Goal: Information Seeking & Learning: Learn about a topic

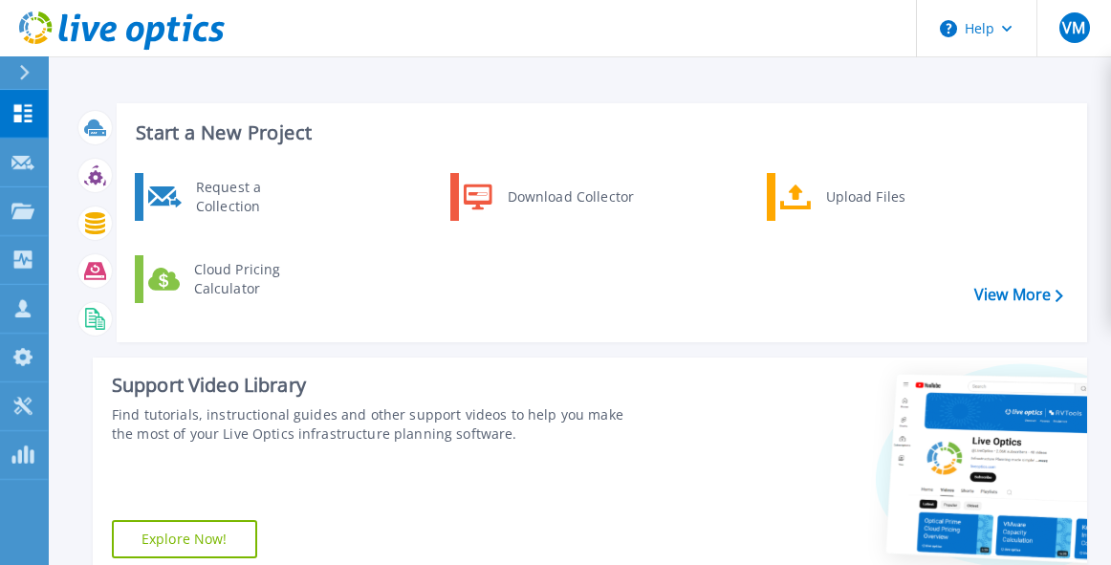
click at [1049, 142] on h3 "Start a New Project" at bounding box center [599, 132] width 926 height 21
click at [16, 80] on button at bounding box center [24, 72] width 48 height 33
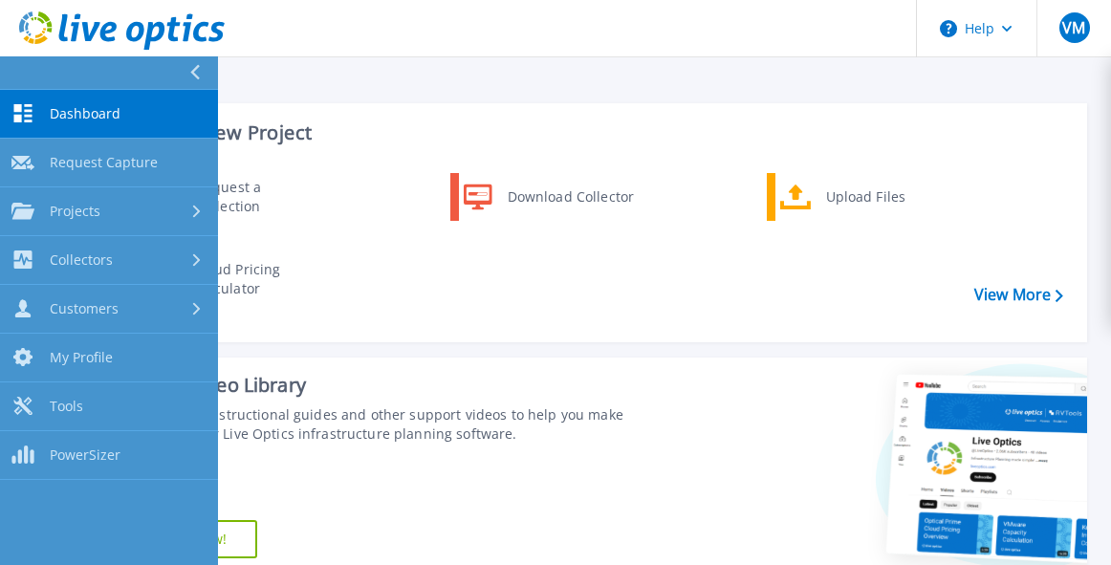
click at [74, 114] on span "Dashboard" at bounding box center [85, 113] width 71 height 17
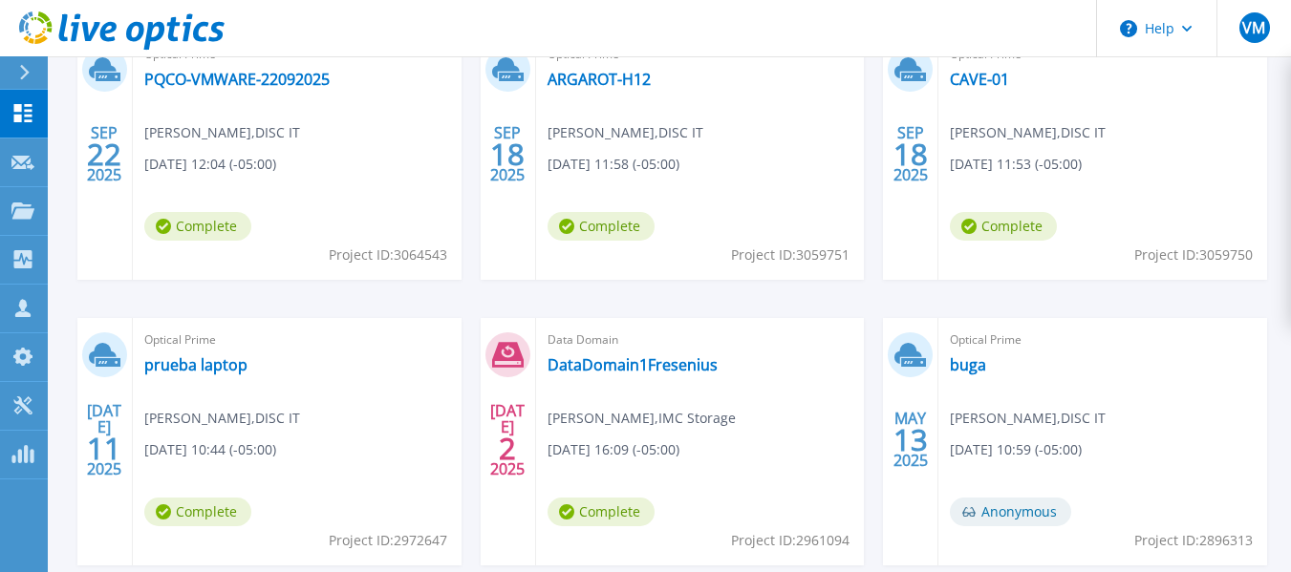
scroll to position [287, 0]
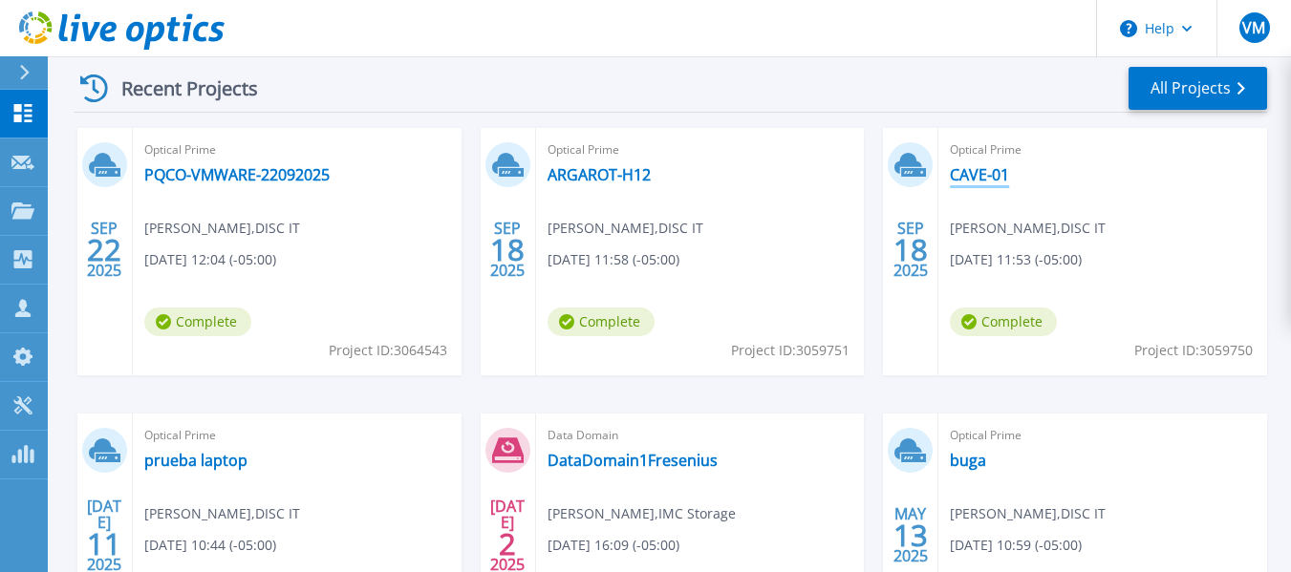
click at [981, 168] on link "CAVE-01" at bounding box center [979, 174] width 59 height 19
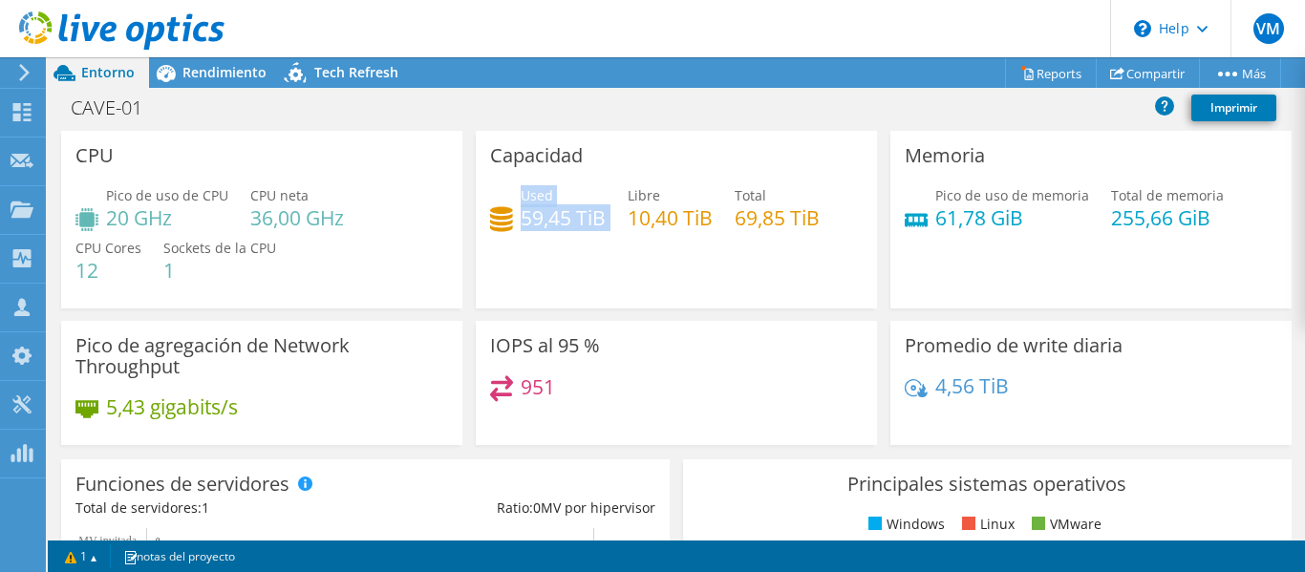
drag, startPoint x: 515, startPoint y: 222, endPoint x: 601, endPoint y: 225, distance: 86.1
click at [621, 212] on div "Used 59,45 TiB Libre 10,40 TiB Total 69,85 TiB" at bounding box center [676, 216] width 373 height 62
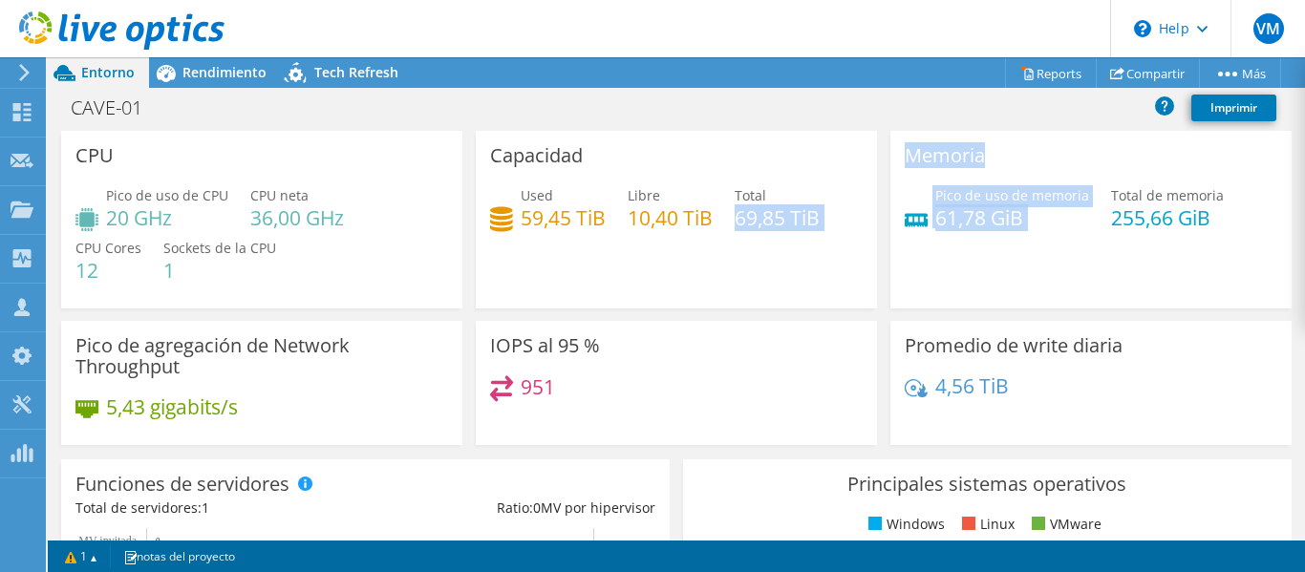
drag, startPoint x: 735, startPoint y: 223, endPoint x: 883, endPoint y: 345, distance: 192.1
click at [894, 248] on div "CPU Pico de uso de CPU 20 GHz CPU neta 36,00 GHz CPU Cores 12 Sockets de la CPU…" at bounding box center [676, 294] width 1244 height 327
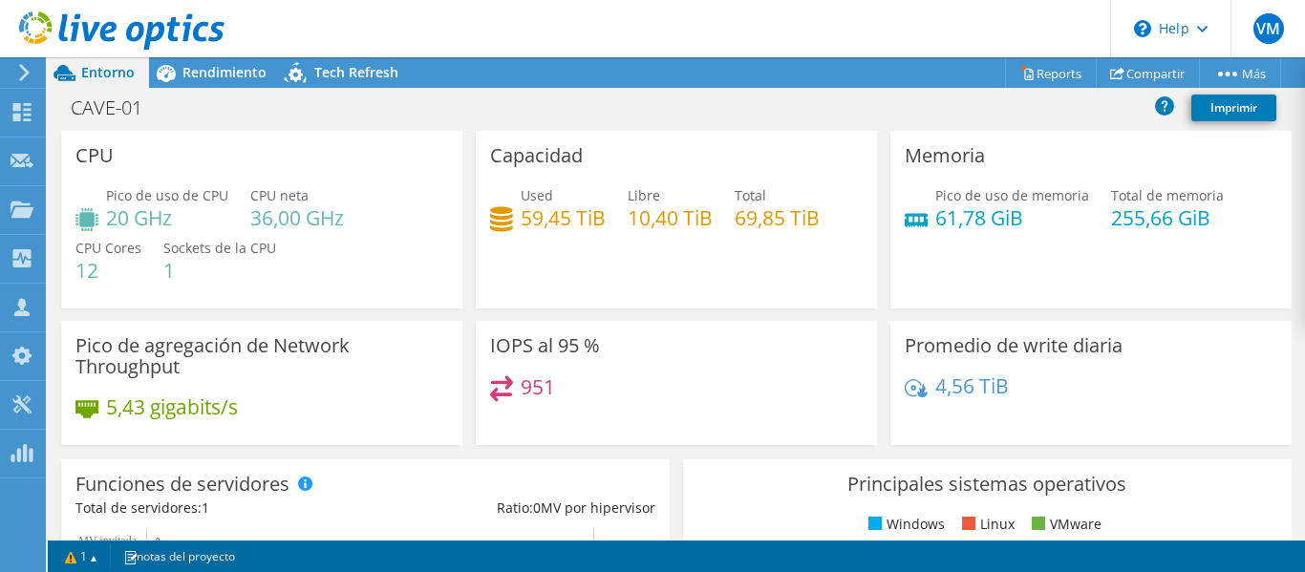
click at [28, 71] on icon at bounding box center [24, 72] width 14 height 17
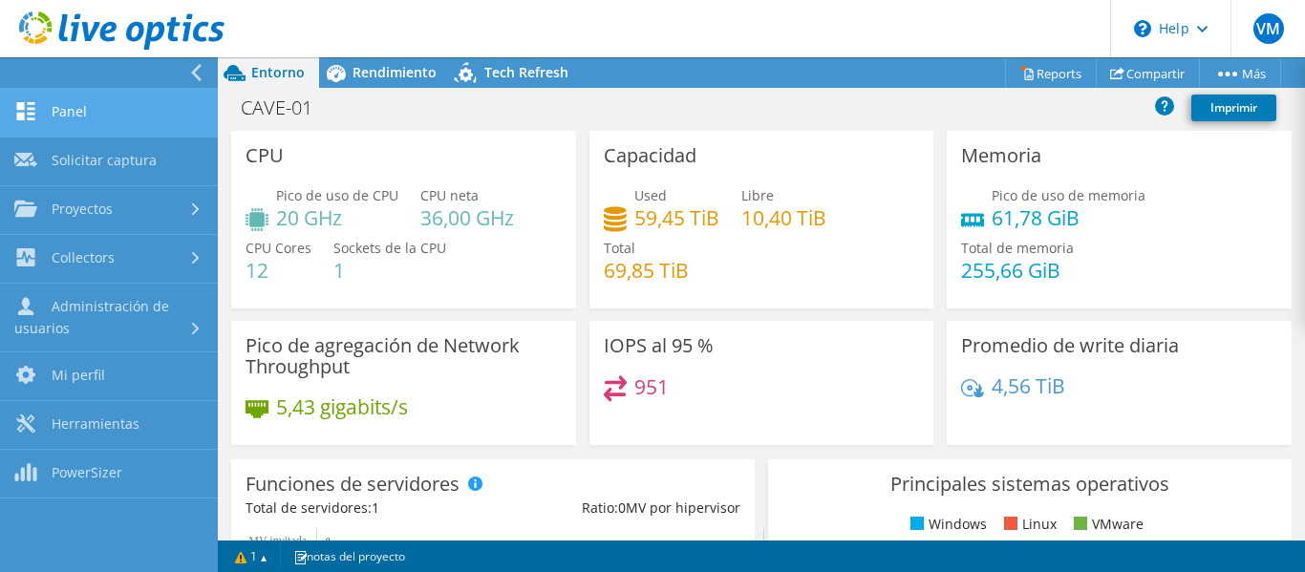
click at [74, 118] on link "Panel" at bounding box center [109, 113] width 218 height 49
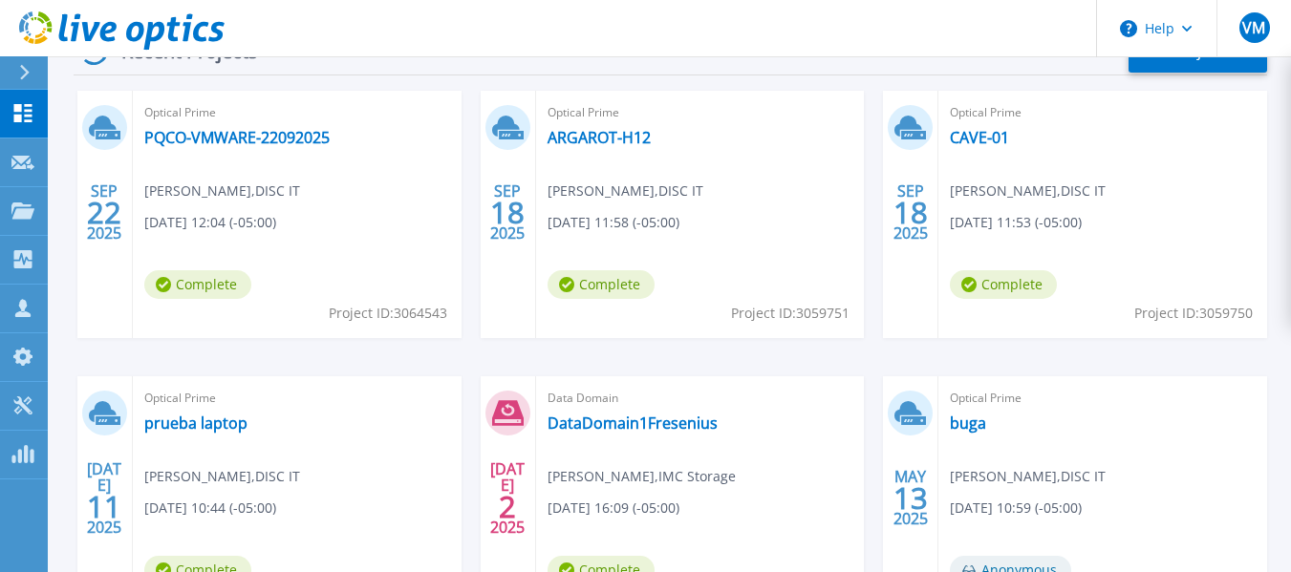
scroll to position [295, 0]
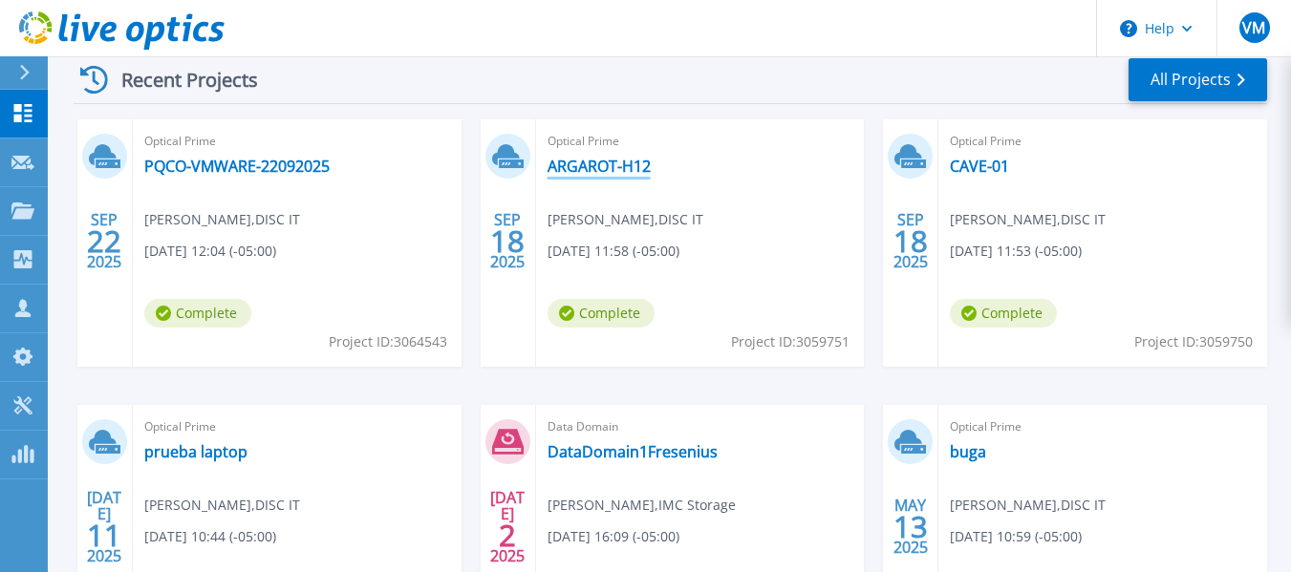
click at [622, 171] on link "ARGAROT-H12" at bounding box center [599, 166] width 103 height 19
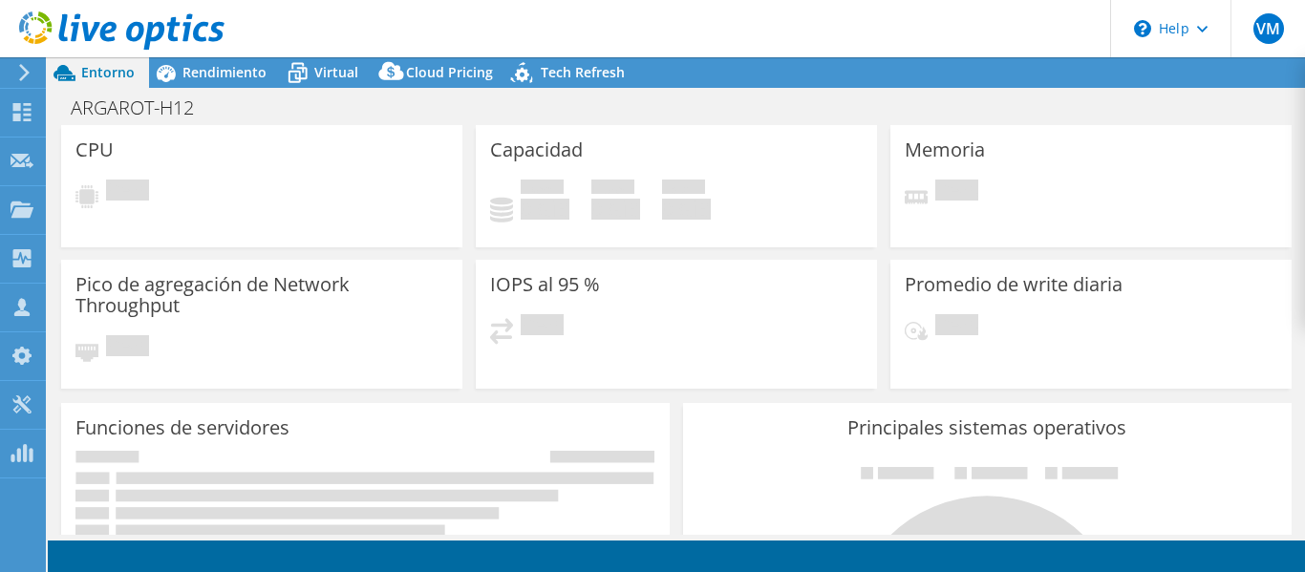
select select "USD"
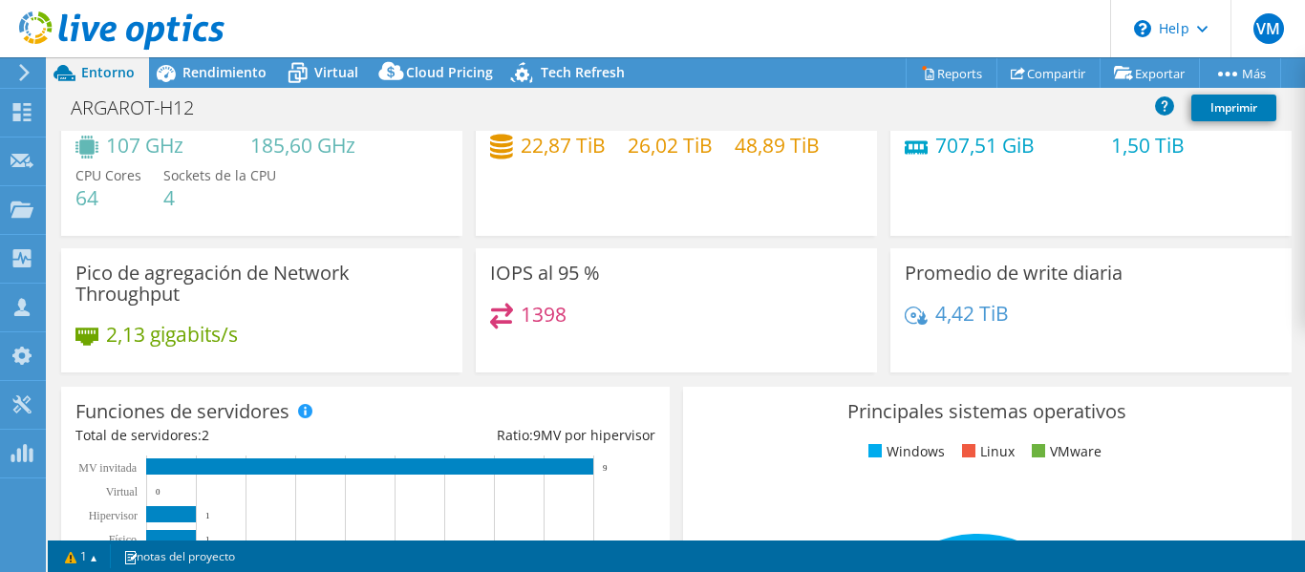
scroll to position [191, 0]
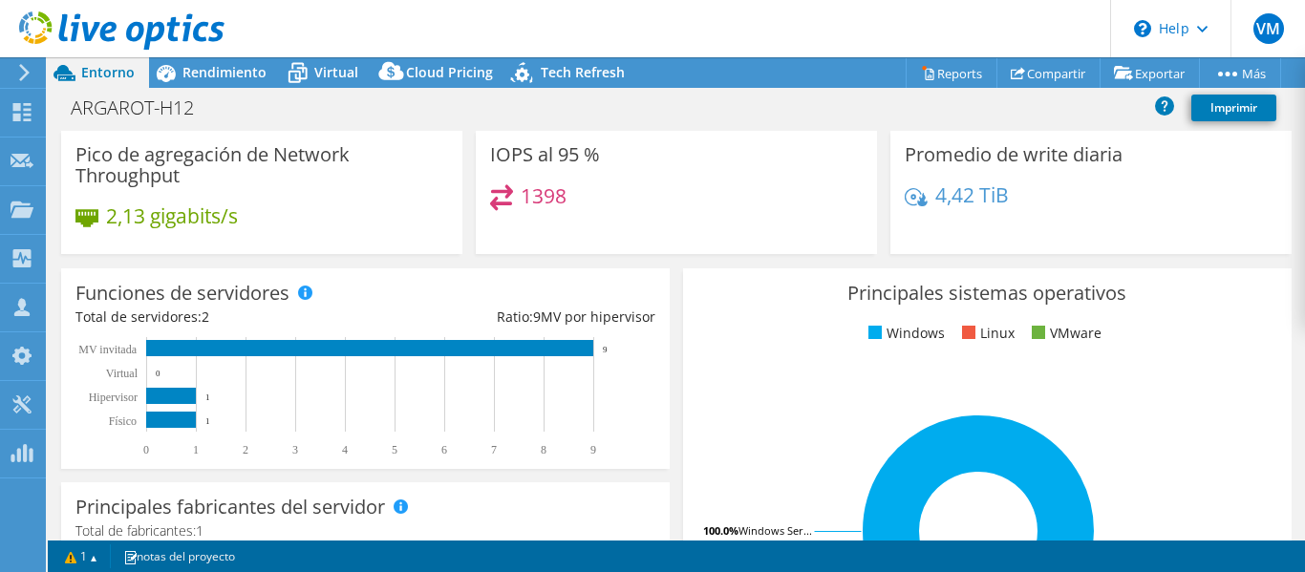
click at [1032, 333] on span at bounding box center [1038, 332] width 13 height 13
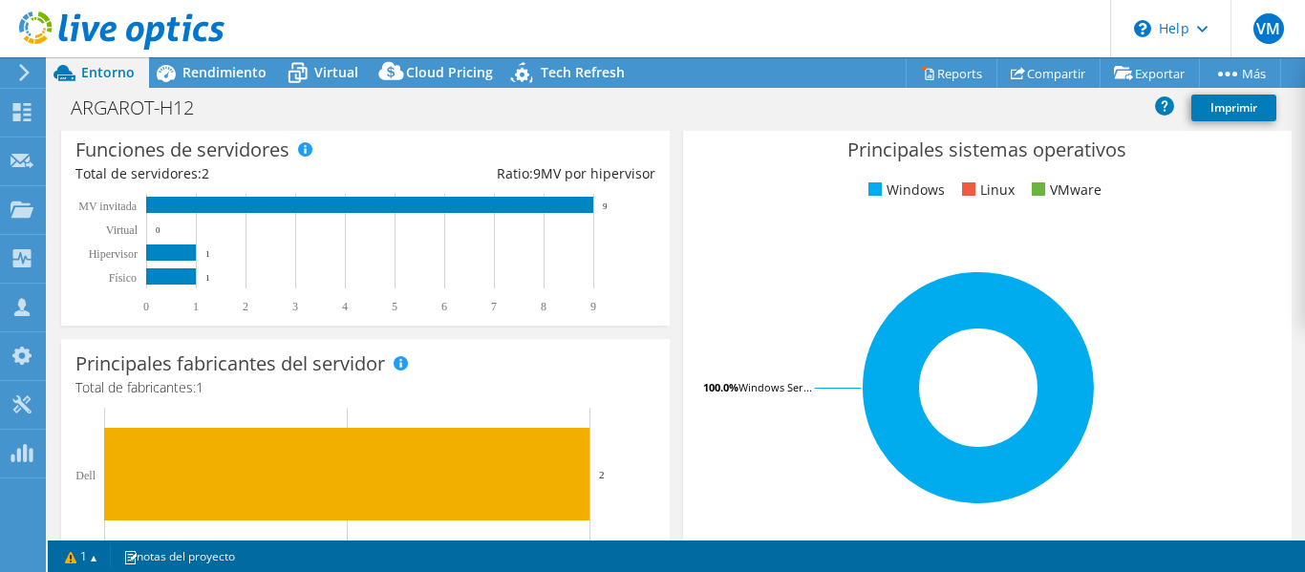
scroll to position [478, 0]
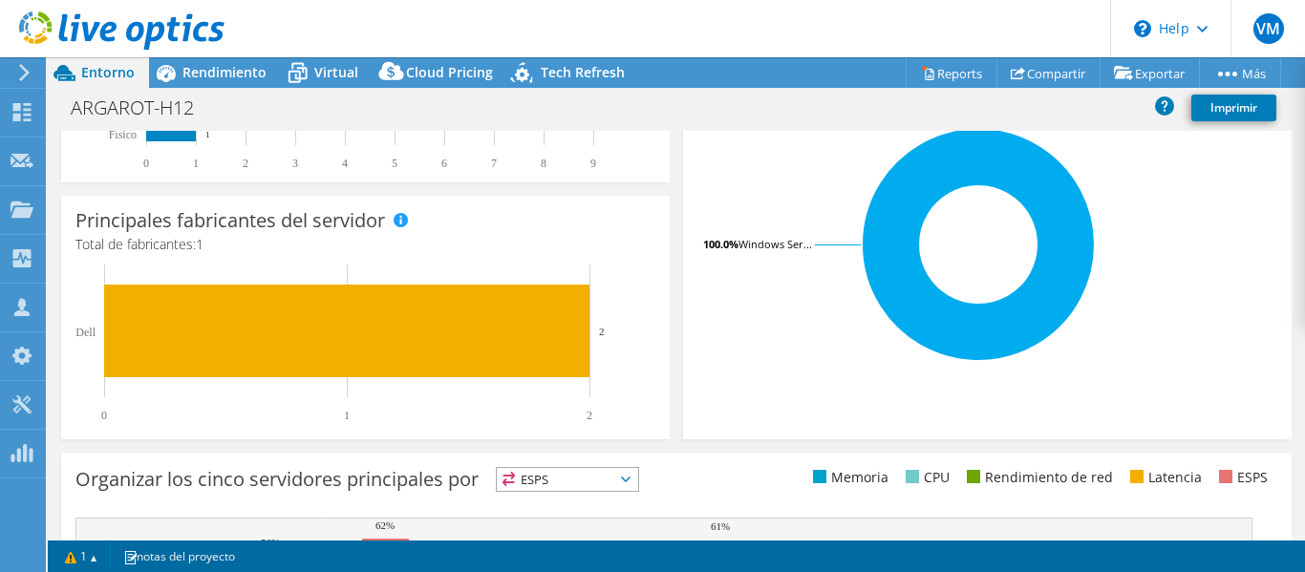
click at [1003, 485] on li "Rendimiento de red" at bounding box center [1037, 477] width 151 height 21
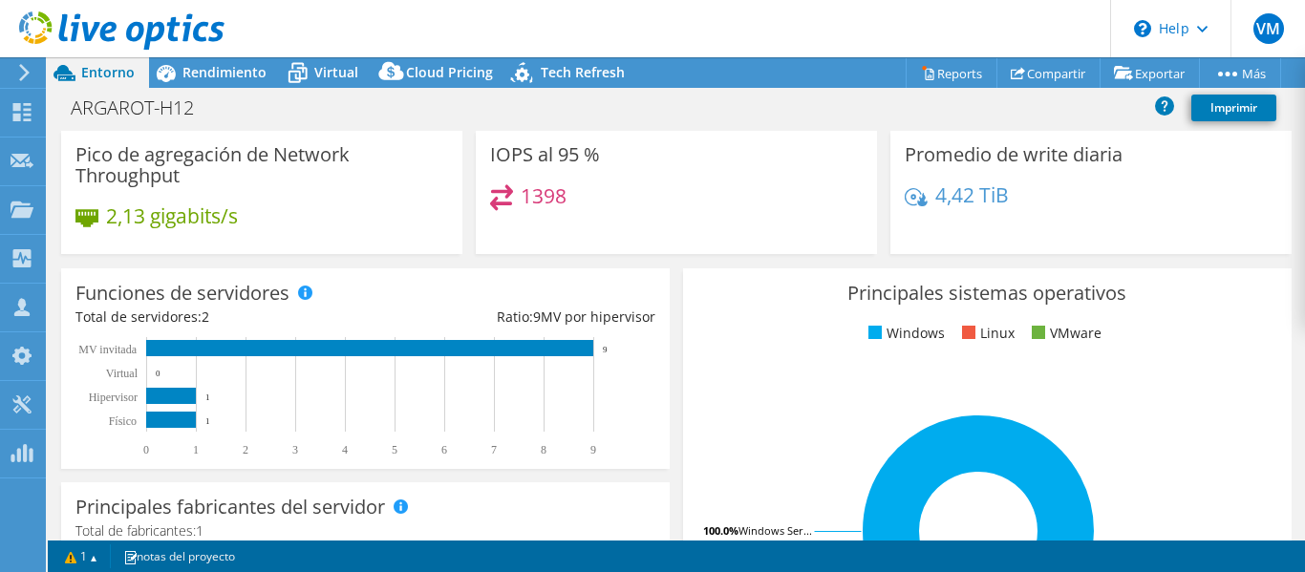
click at [183, 58] on div at bounding box center [112, 32] width 225 height 64
click at [196, 76] on span "Rendimiento" at bounding box center [225, 72] width 84 height 18
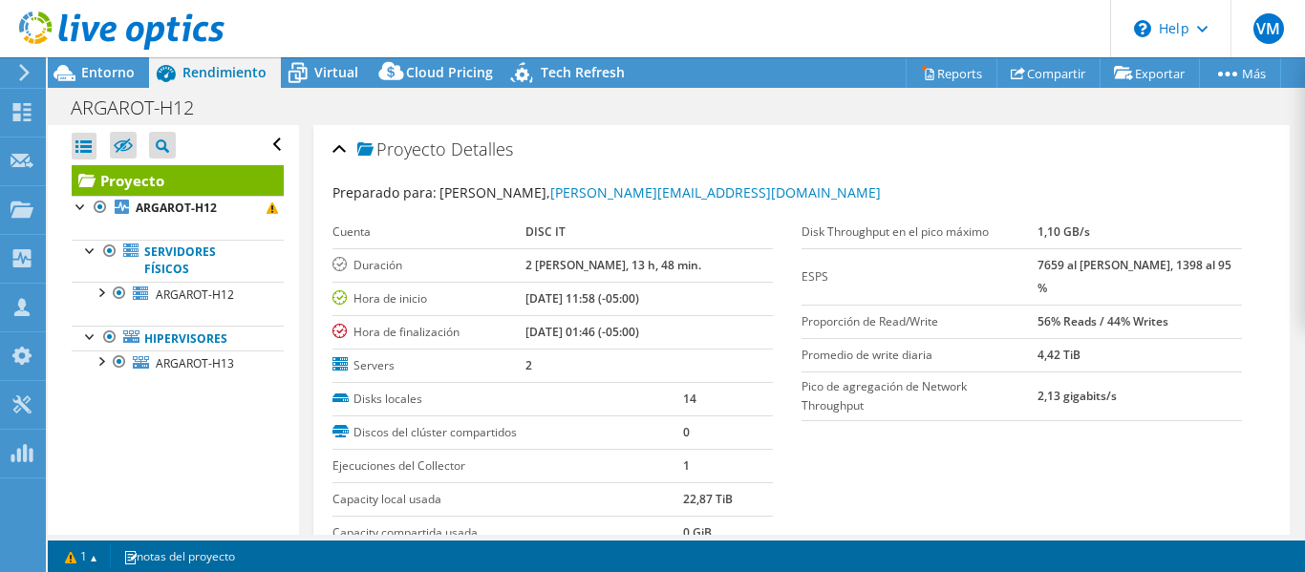
scroll to position [478, 0]
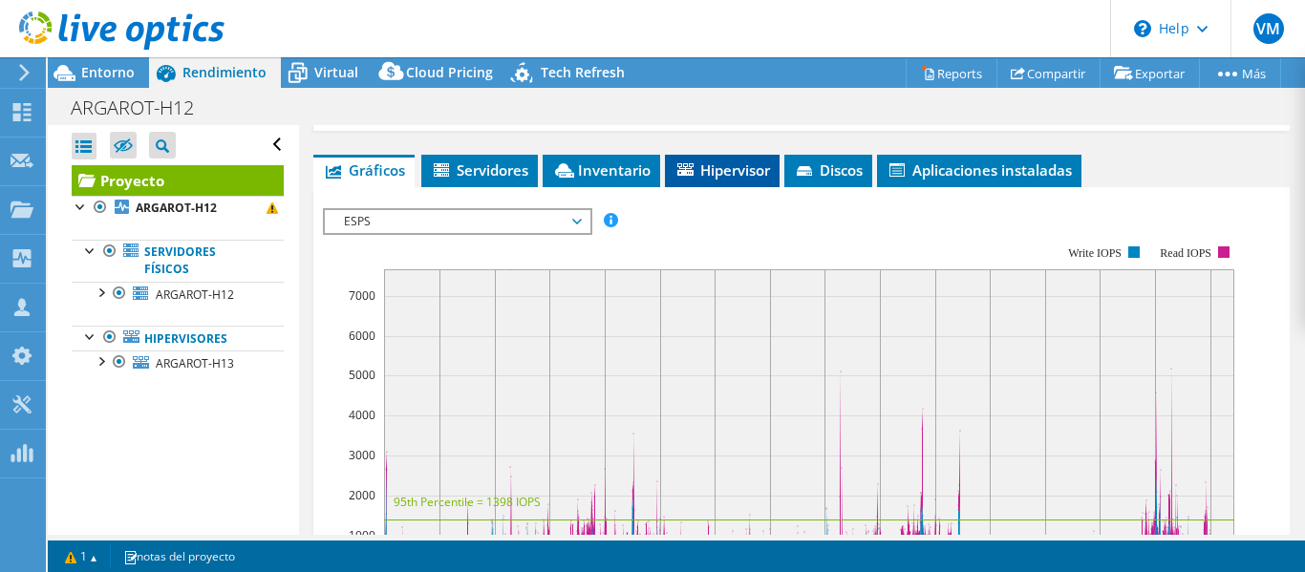
click at [722, 165] on span "Hipervisor" at bounding box center [723, 170] width 96 height 19
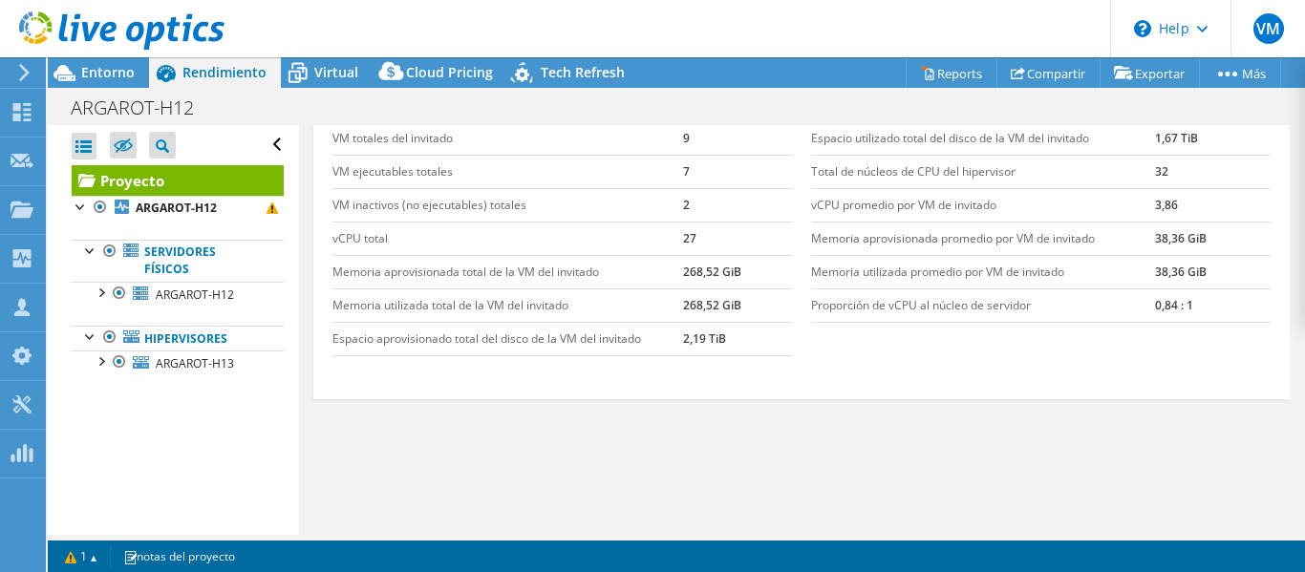
scroll to position [609, 0]
